Goal: Find specific page/section: Find specific page/section

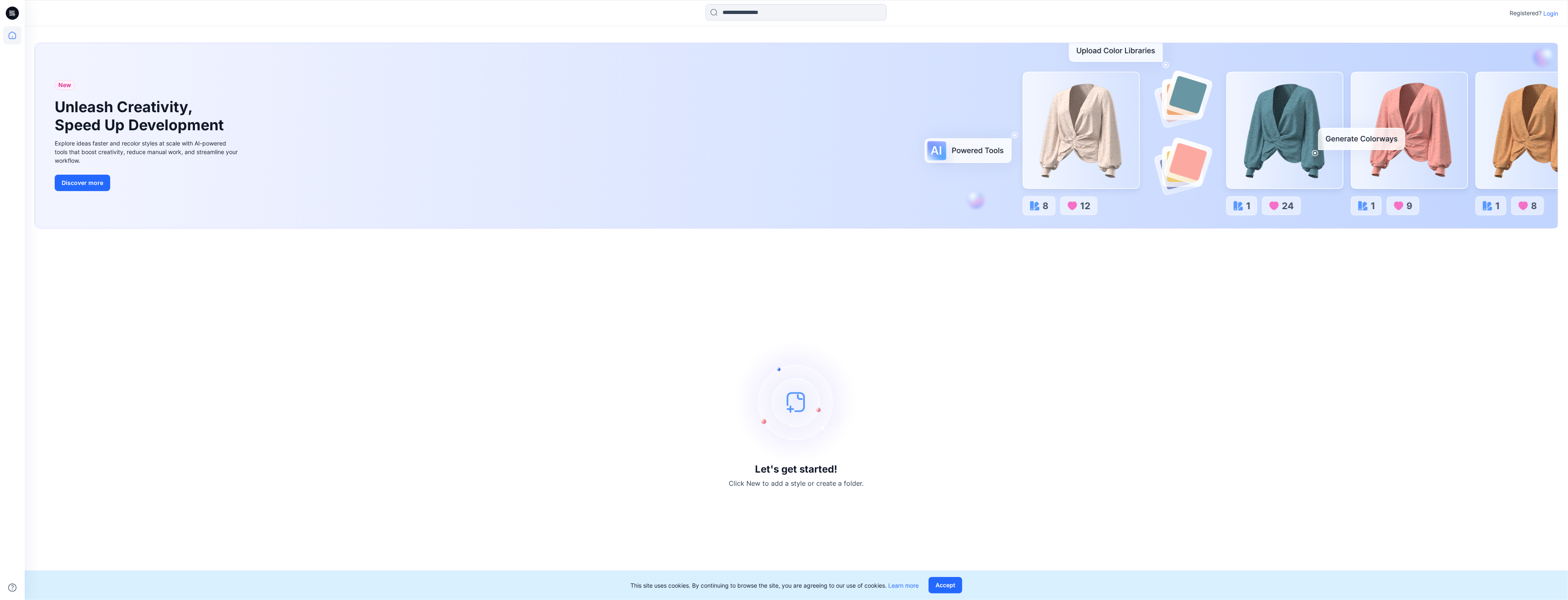
click at [1553, 11] on p "Login" at bounding box center [1551, 14] width 15 height 9
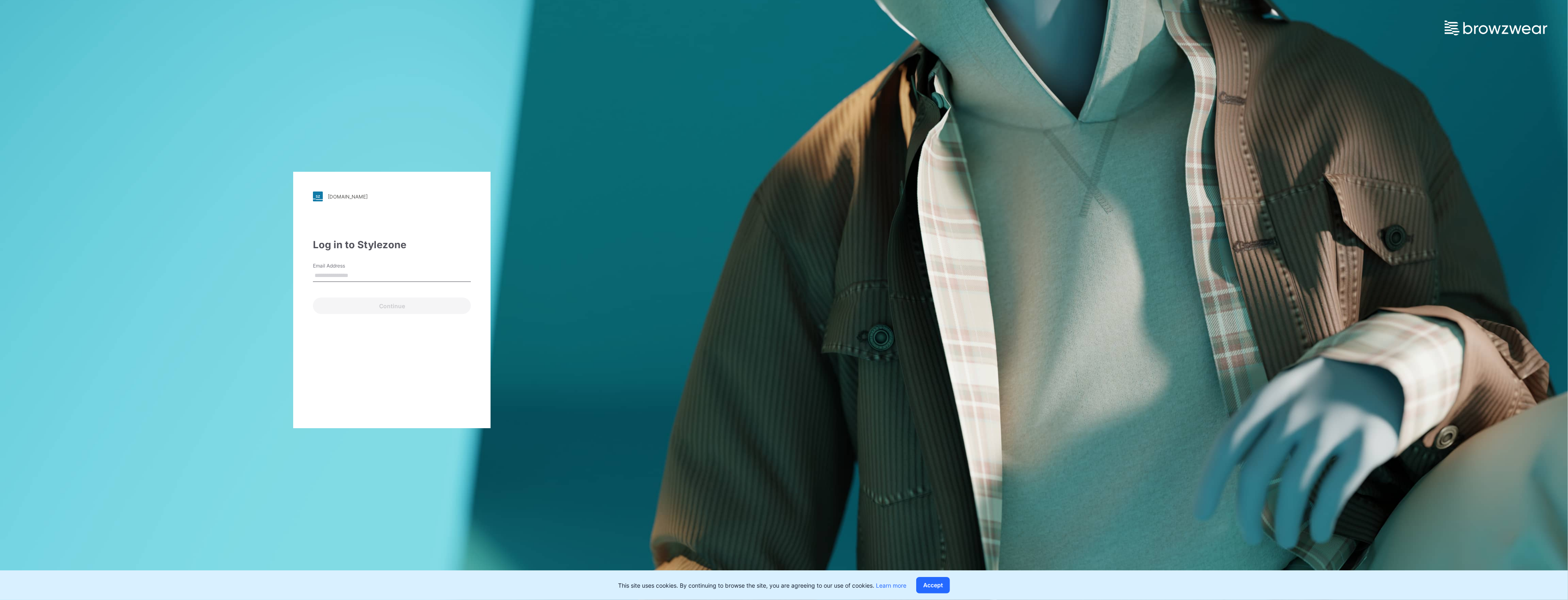
click at [358, 269] on input "Email Address" at bounding box center [391, 275] width 158 height 12
type input "**********"
click at [388, 308] on button "Continue" at bounding box center [391, 305] width 158 height 17
click at [346, 315] on button "Log in" at bounding box center [335, 313] width 45 height 17
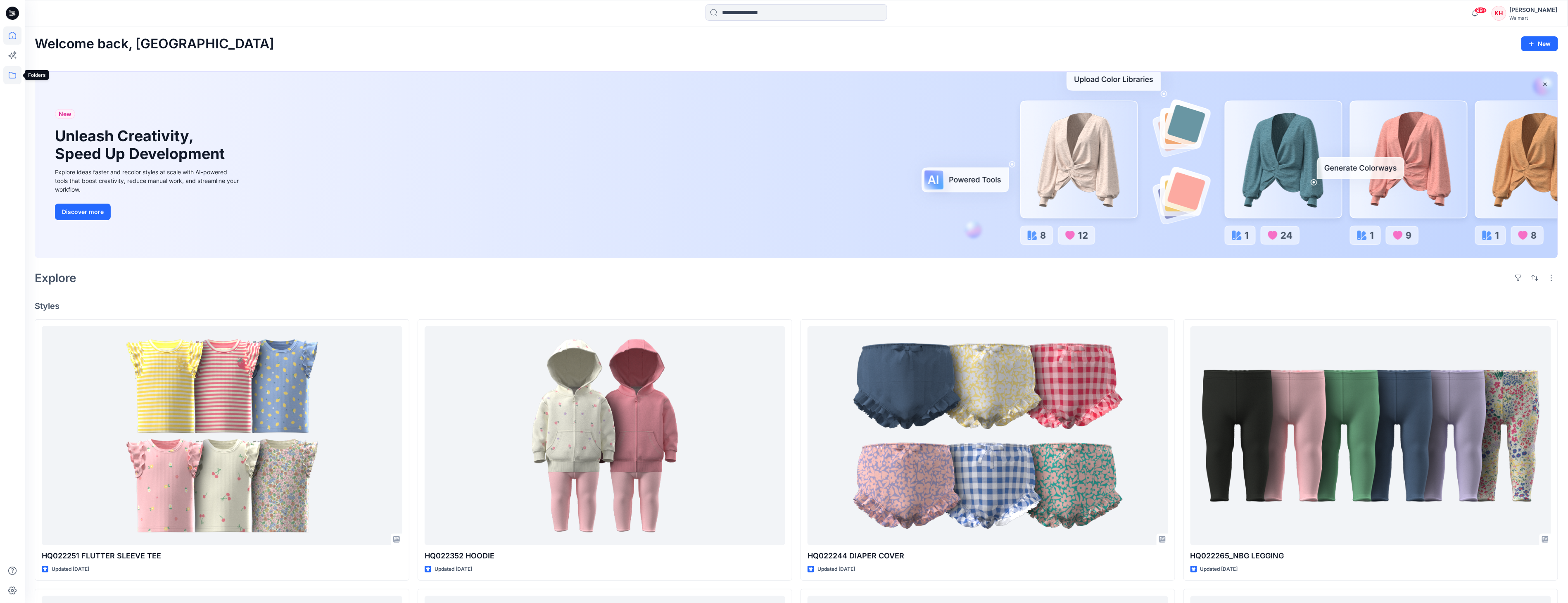
click at [12, 75] on icon at bounding box center [12, 75] width 18 height 18
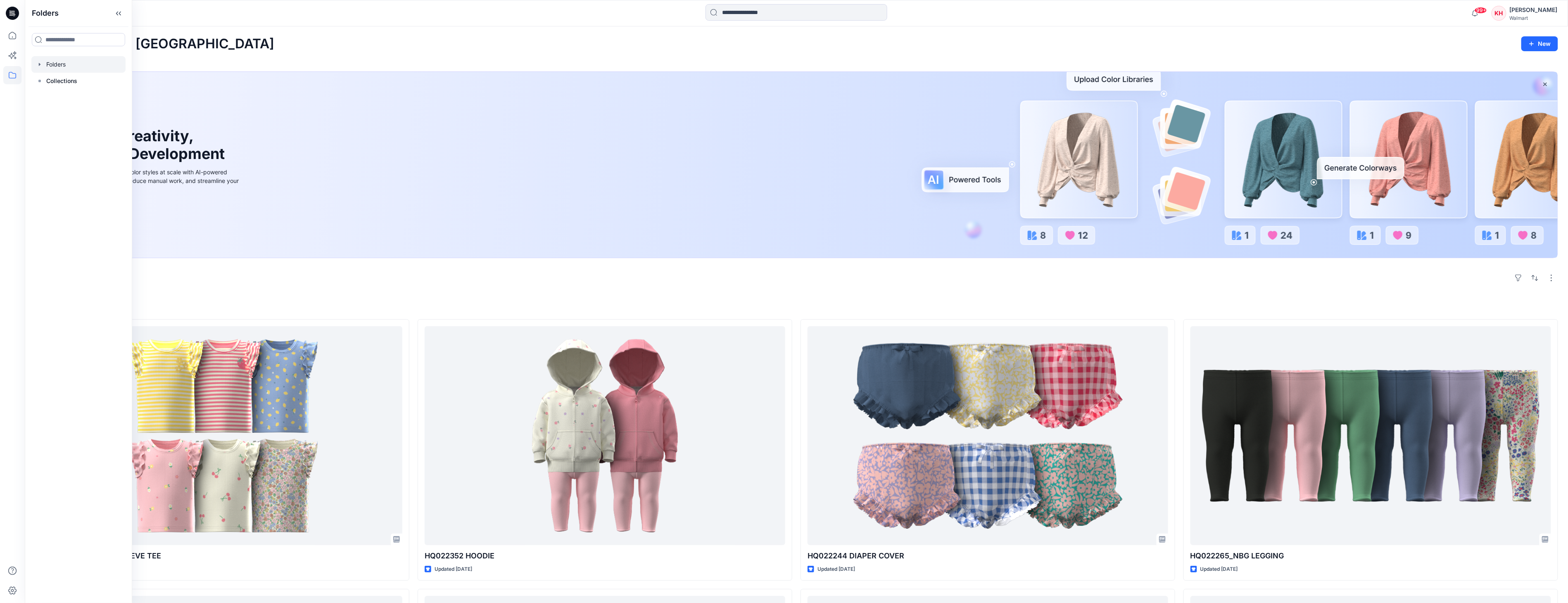
click at [39, 65] on icon "button" at bounding box center [40, 64] width 1 height 3
click at [103, 97] on div at bounding box center [89, 97] width 116 height 17
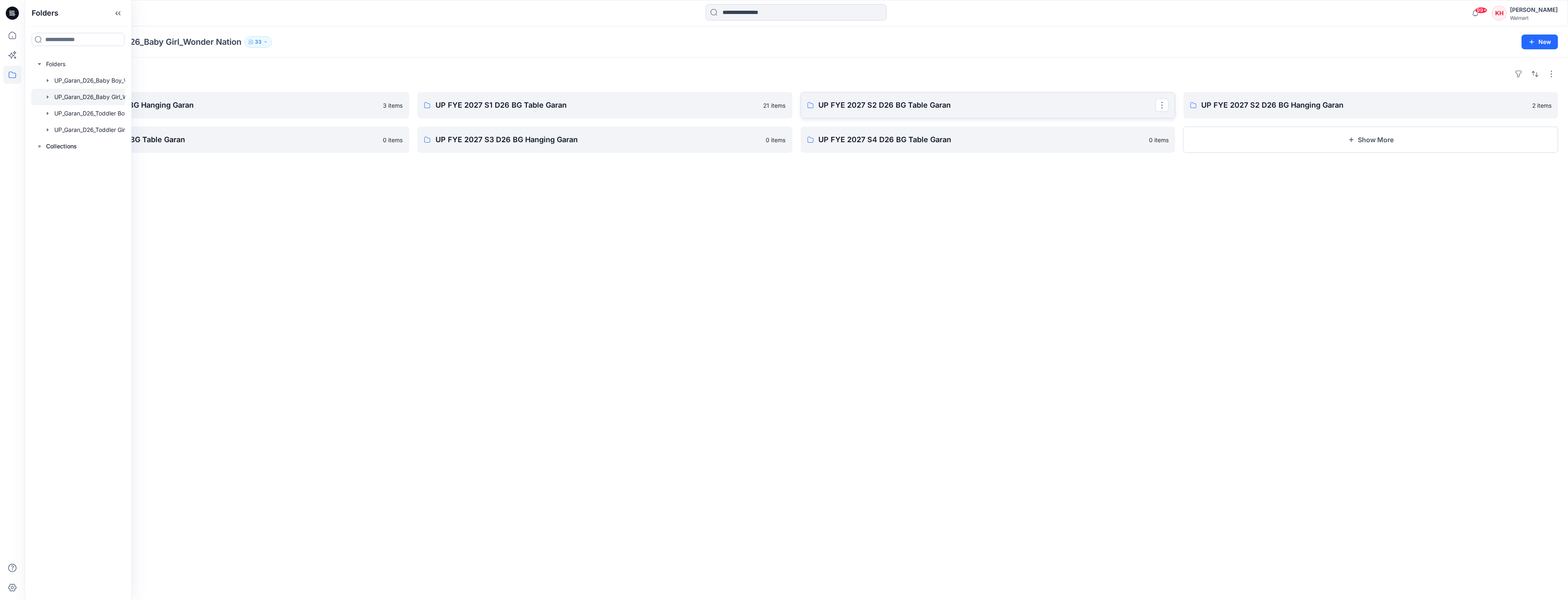
click at [882, 107] on p "UP FYE 2027 S2 D26 BG Table Garan" at bounding box center [986, 105] width 337 height 12
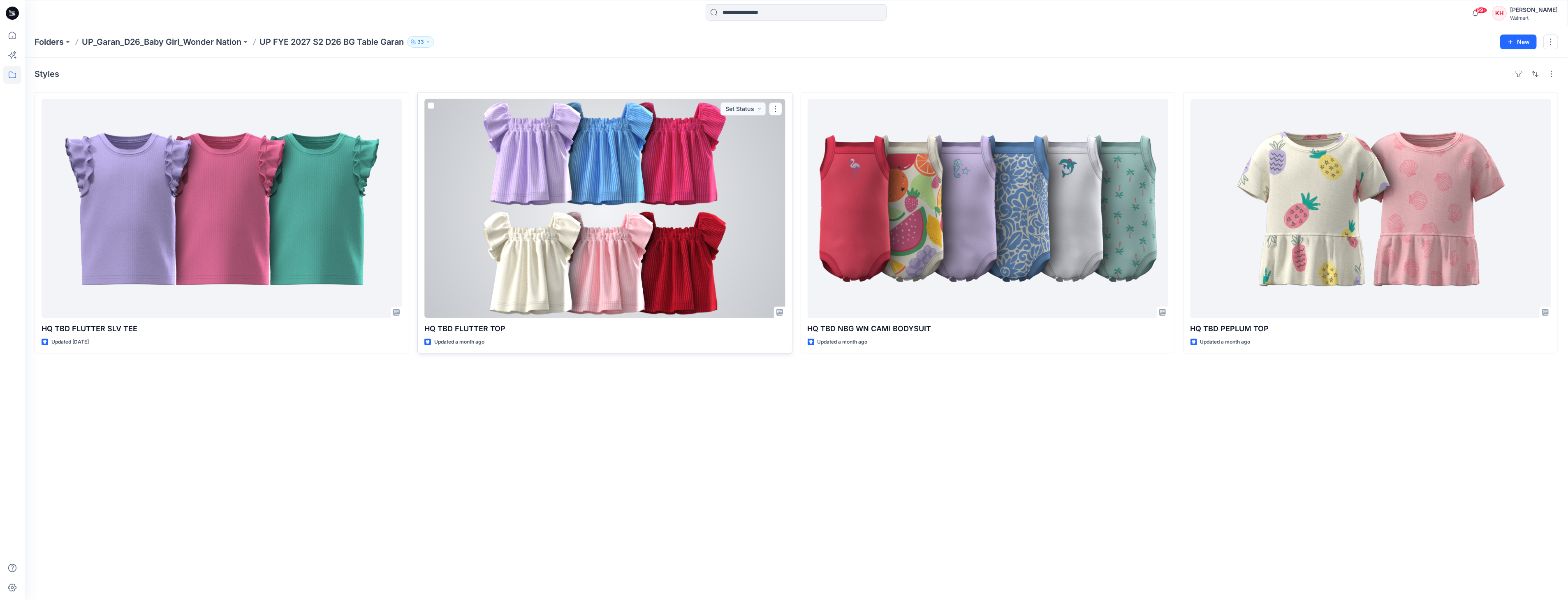
click at [628, 257] on div at bounding box center [605, 209] width 361 height 219
